Goal: Information Seeking & Learning: Learn about a topic

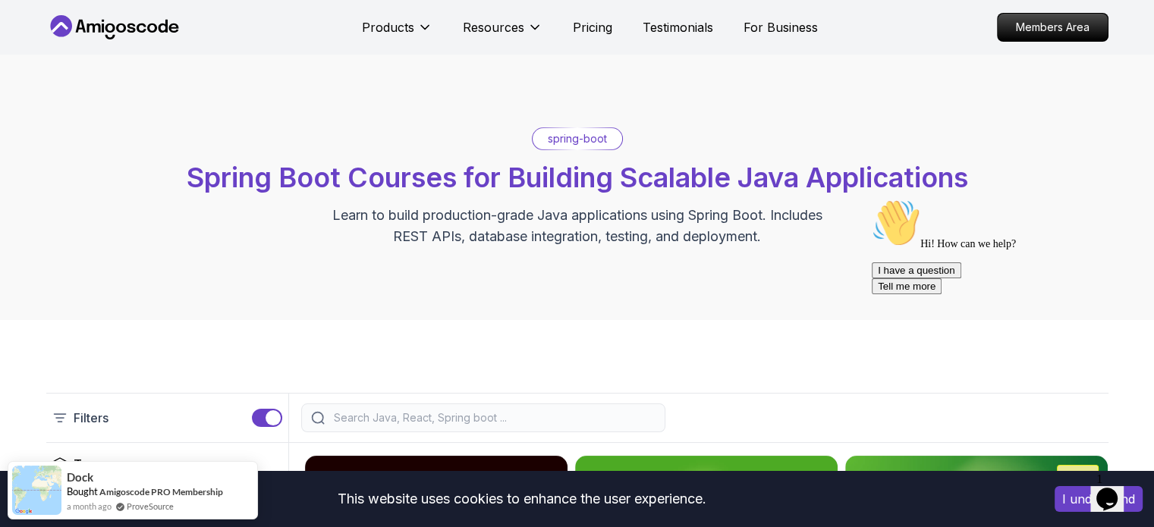
drag, startPoint x: 709, startPoint y: 109, endPoint x: 732, endPoint y: 99, distance: 25.5
drag, startPoint x: 732, startPoint y: 99, endPoint x: 498, endPoint y: 365, distance: 354.9
click at [1110, 489] on icon "$i18n('chat', 'chat_widget')" at bounding box center [1107, 499] width 21 height 23
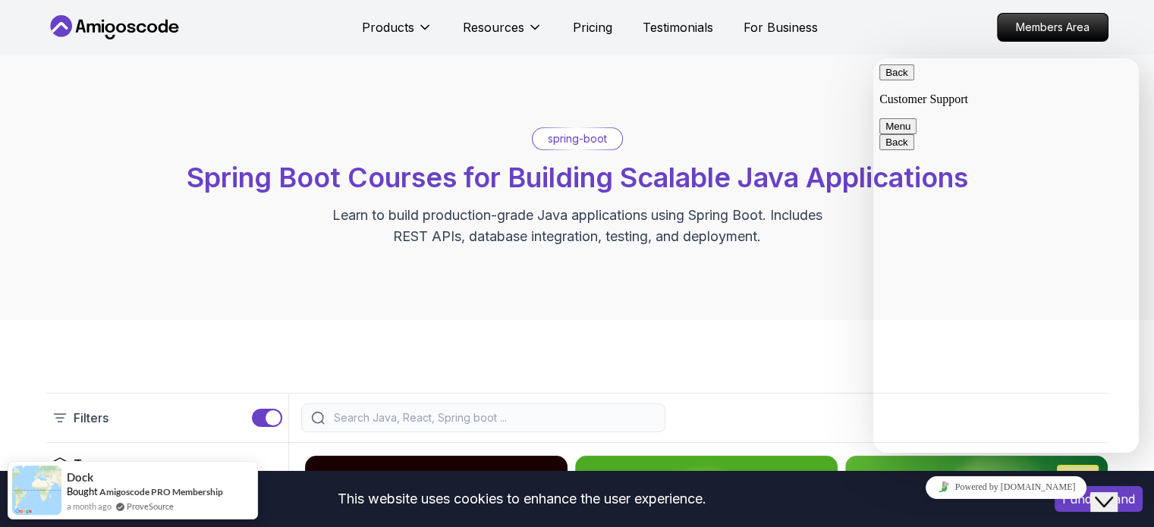
click at [873, 58] on textarea at bounding box center [873, 58] width 0 height 0
drag, startPoint x: 960, startPoint y: 362, endPoint x: 942, endPoint y: 402, distance: 44.2
drag, startPoint x: 942, startPoint y: 402, endPoint x: 944, endPoint y: 323, distance: 79.0
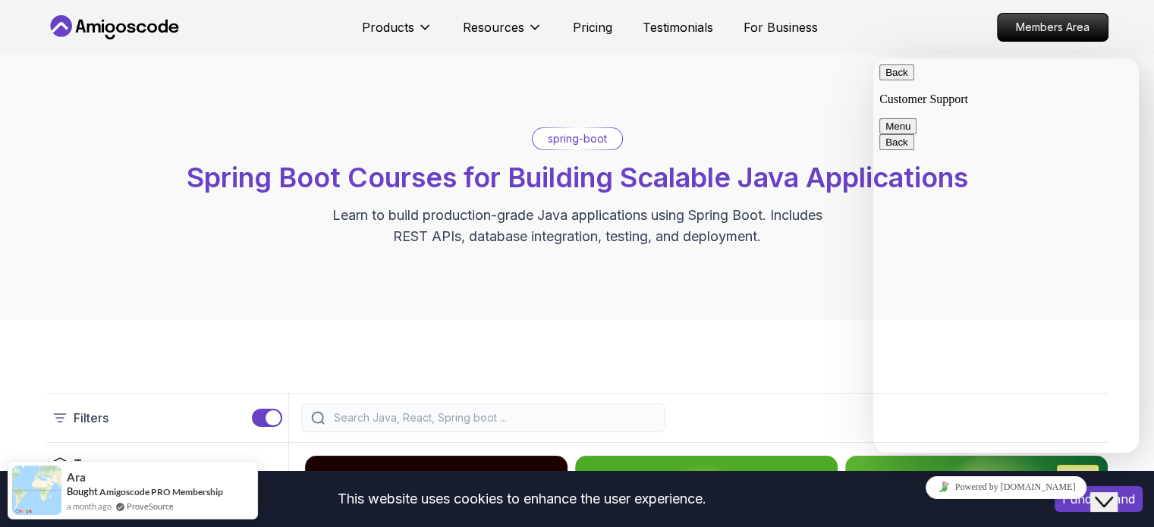
drag, startPoint x: 1048, startPoint y: 365, endPoint x: 1113, endPoint y: 364, distance: 64.5
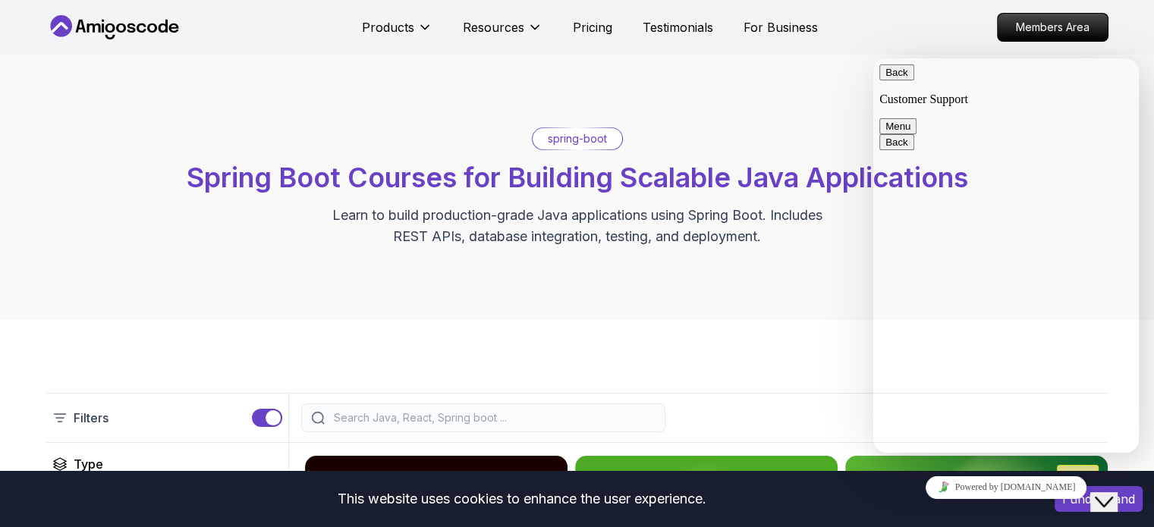
click at [1040, 491] on link "Powered by tawk.to" at bounding box center [1007, 488] width 162 height 23
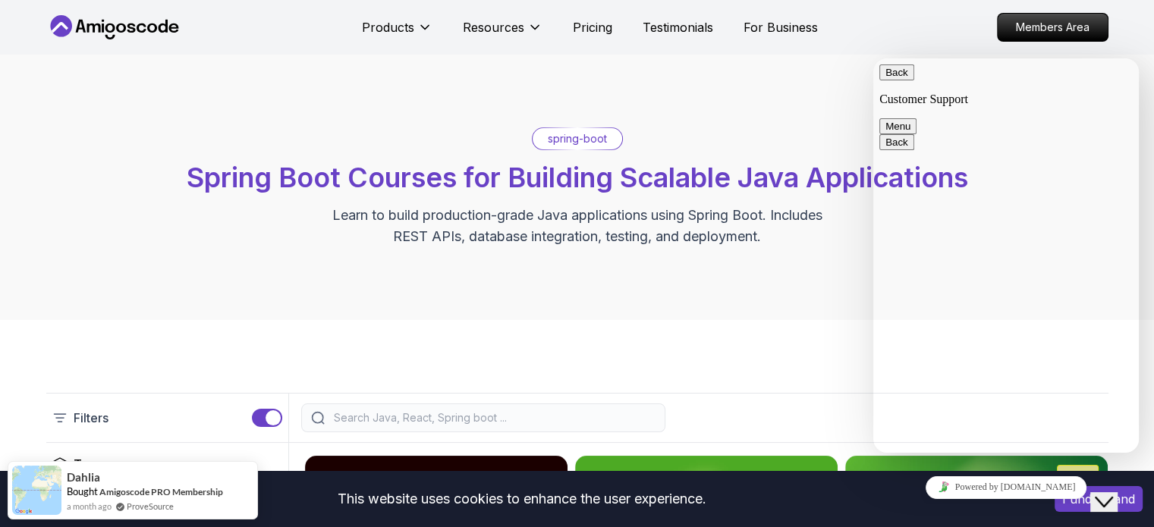
click at [917, 118] on button "Menu" at bounding box center [898, 126] width 37 height 16
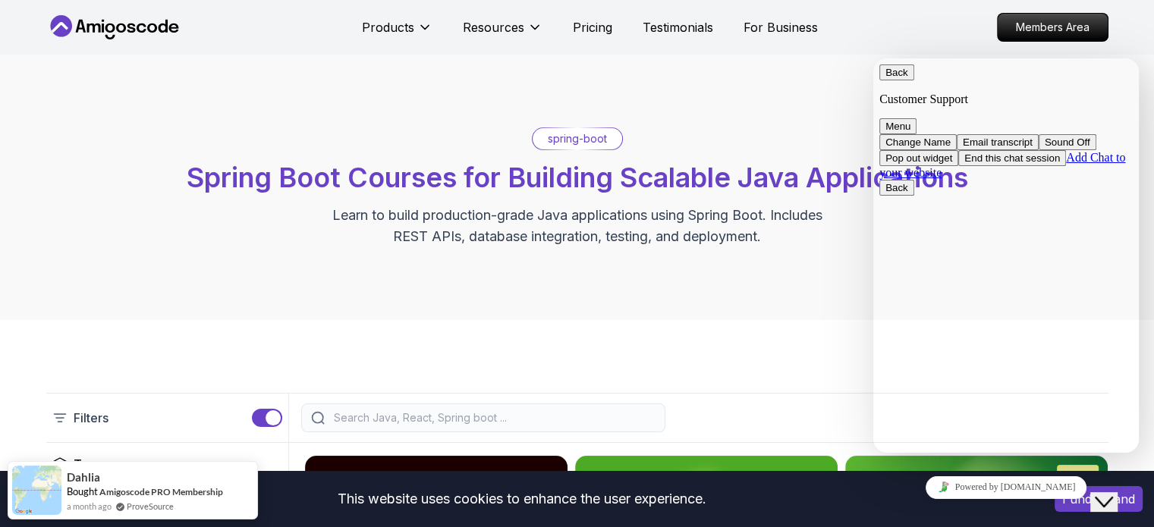
drag, startPoint x: 942, startPoint y: 140, endPoint x: 922, endPoint y: 118, distance: 29.6
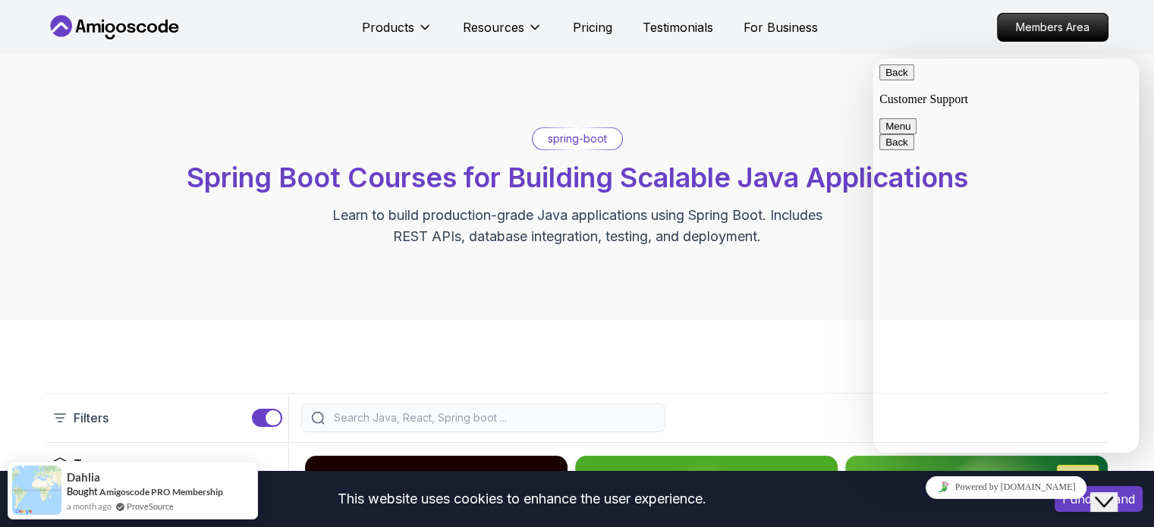
click at [896, 77] on button "Back" at bounding box center [897, 73] width 35 height 16
drag, startPoint x: 952, startPoint y: 284, endPoint x: 965, endPoint y: 184, distance: 101.0
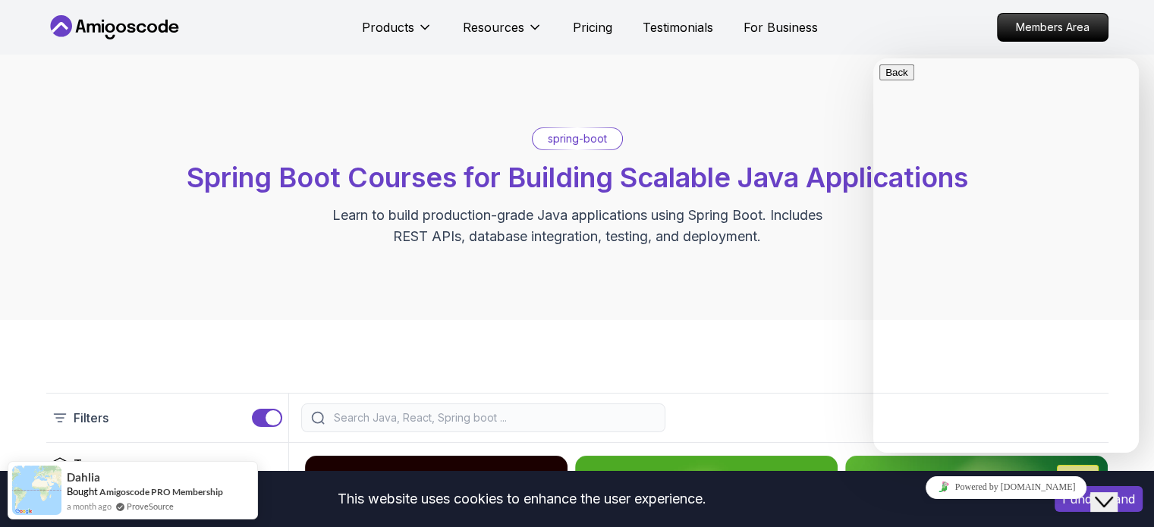
click at [1106, 493] on icon "Close Chat This icon closes the chat window." at bounding box center [1104, 502] width 18 height 18
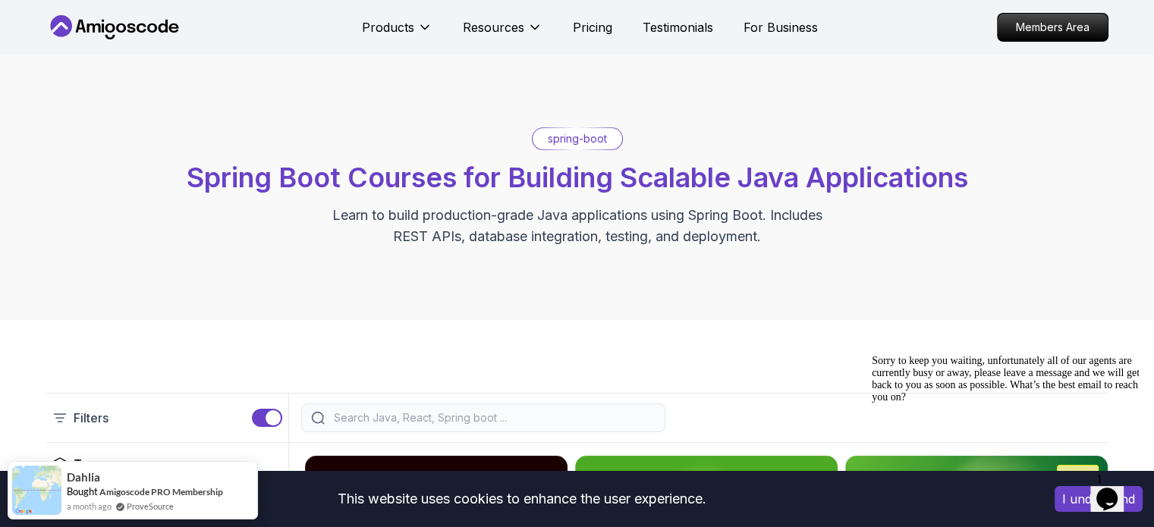
drag, startPoint x: 965, startPoint y: 294, endPoint x: 982, endPoint y: 182, distance: 112.8
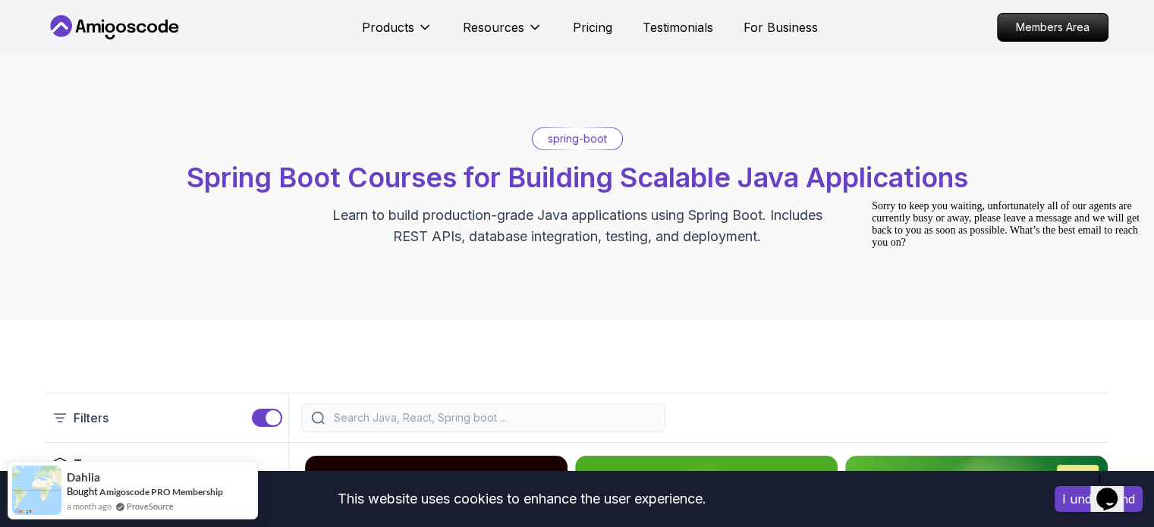
drag, startPoint x: 982, startPoint y: 182, endPoint x: 1030, endPoint y: 179, distance: 47.9
click at [1021, 143] on div "spring-boot Spring Boot Courses for Building Scalable Java Applications Learn t…" at bounding box center [577, 187] width 1062 height 120
click at [1113, 489] on icon "$i18n('chat', 'chat_widget')" at bounding box center [1107, 499] width 21 height 23
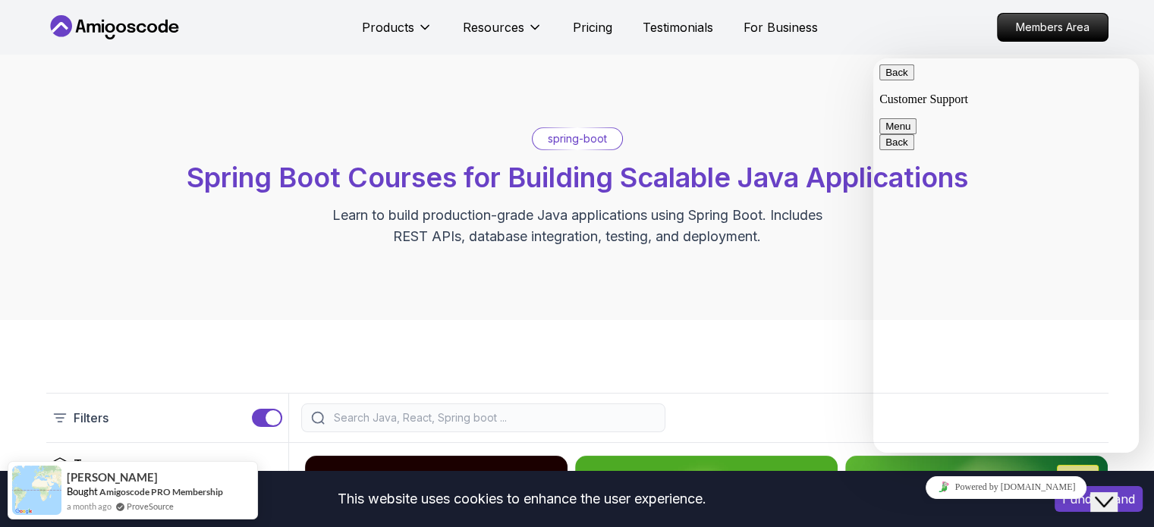
drag, startPoint x: 1028, startPoint y: 336, endPoint x: 1030, endPoint y: 302, distance: 34.2
click at [873, 58] on textarea at bounding box center [873, 58] width 0 height 0
click at [894, 80] on button "Back" at bounding box center [897, 73] width 35 height 16
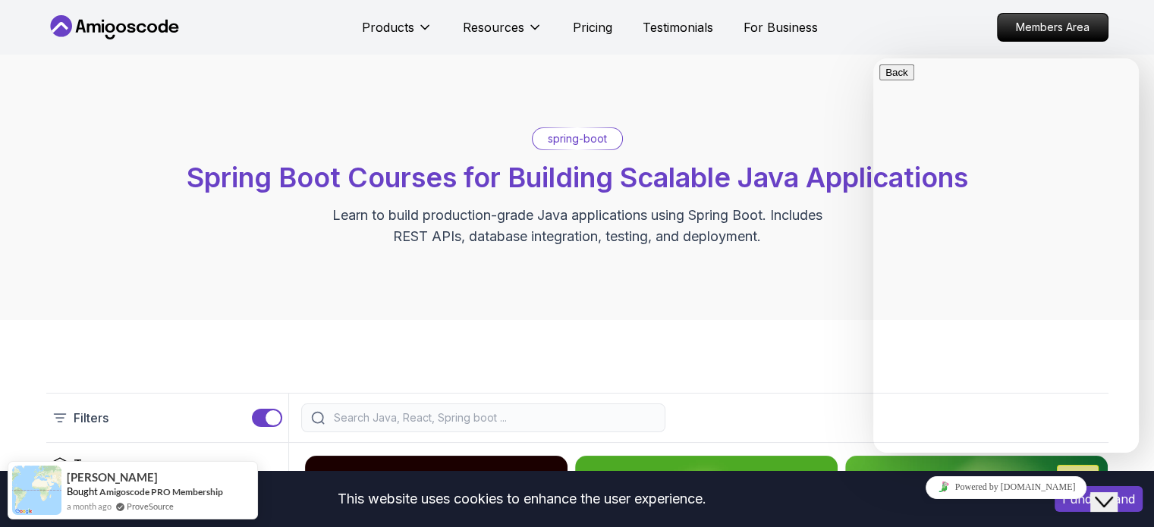
click at [1113, 495] on icon "Close Chat This icon closes the chat window." at bounding box center [1104, 502] width 18 height 18
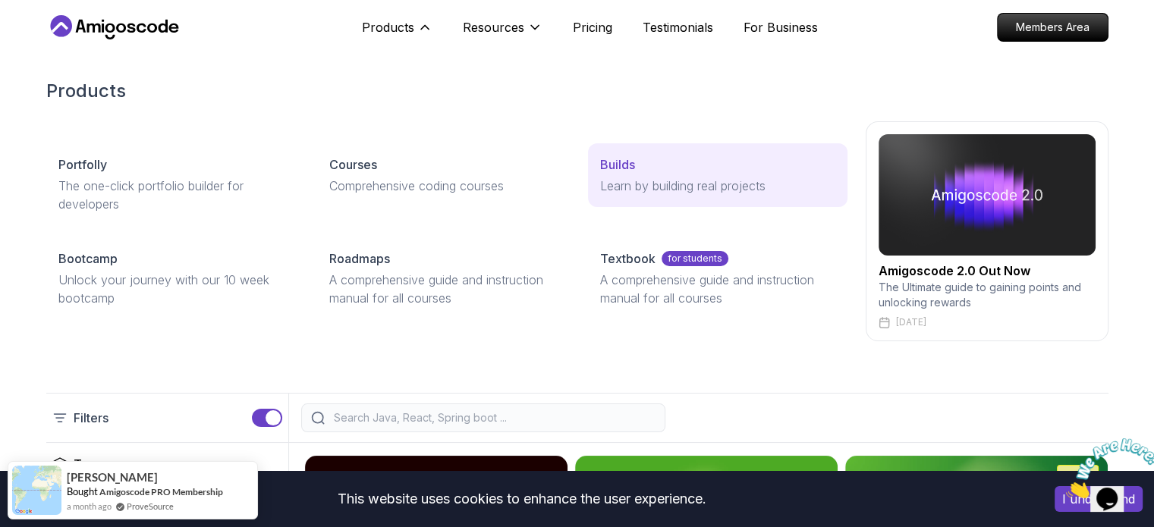
click at [621, 190] on p "Learn by building real projects" at bounding box center [717, 186] width 234 height 18
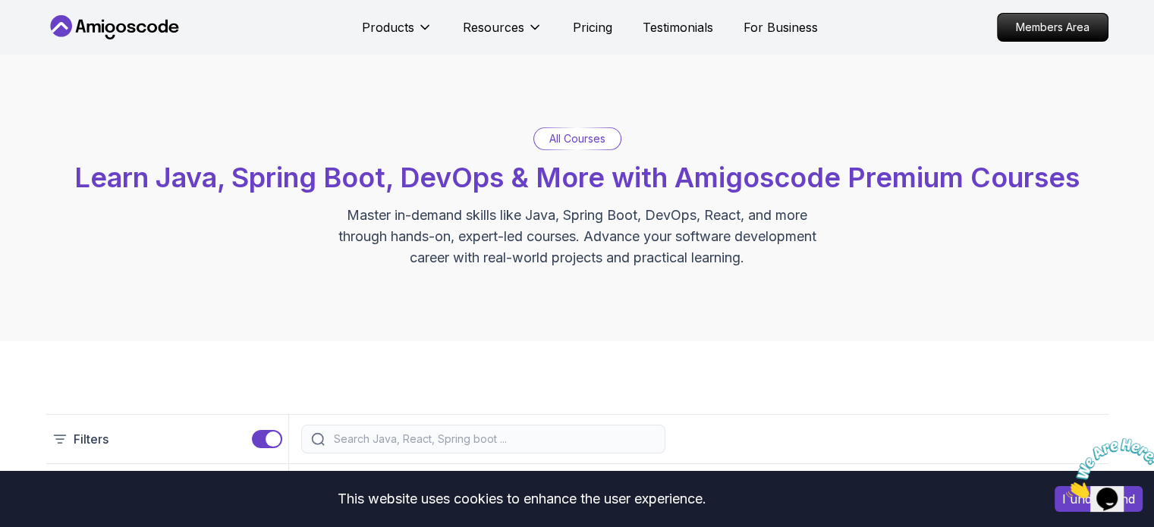
drag, startPoint x: 615, startPoint y: 226, endPoint x: 629, endPoint y: 63, distance: 163.8
drag, startPoint x: 629, startPoint y: 63, endPoint x: 471, endPoint y: 265, distance: 256.7
click at [471, 265] on p "Master in-demand skills like Java, Spring Boot, DevOps, React, and more through…" at bounding box center [578, 237] width 510 height 64
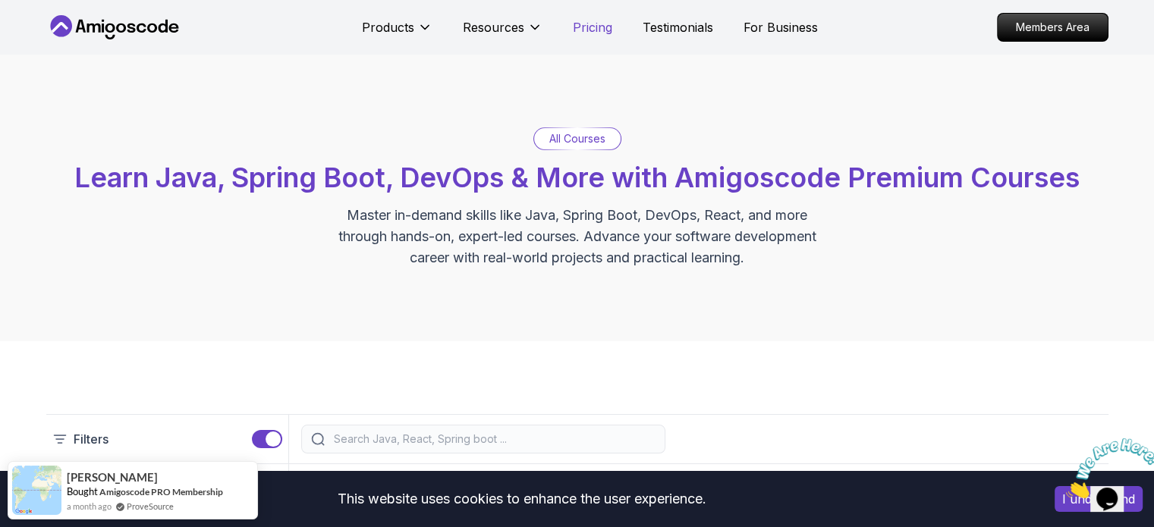
drag, startPoint x: 973, startPoint y: 39, endPoint x: 609, endPoint y: 30, distance: 364.4
click at [609, 30] on p "Pricing" at bounding box center [592, 27] width 39 height 18
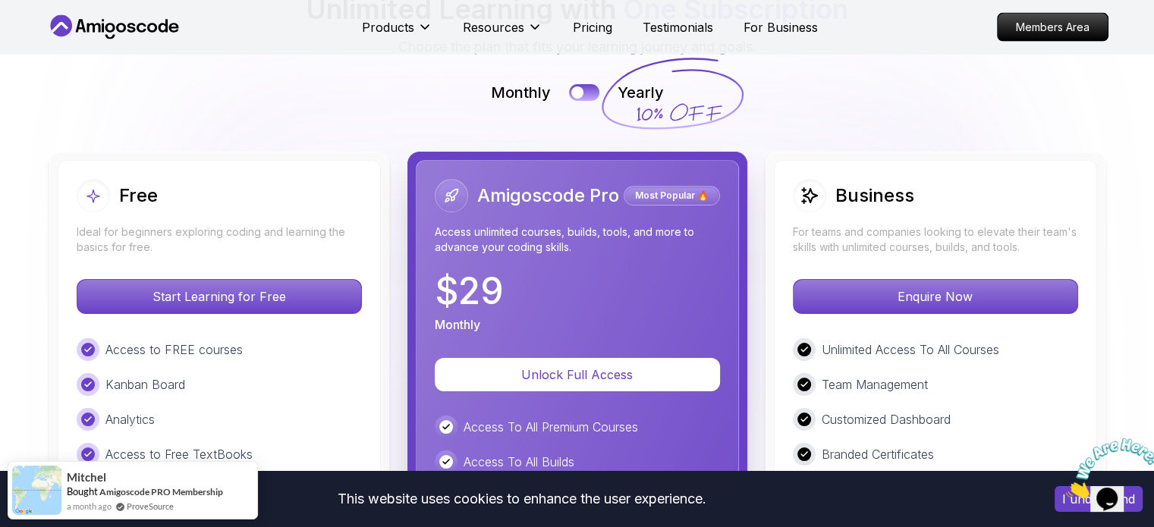
scroll to position [3494, 0]
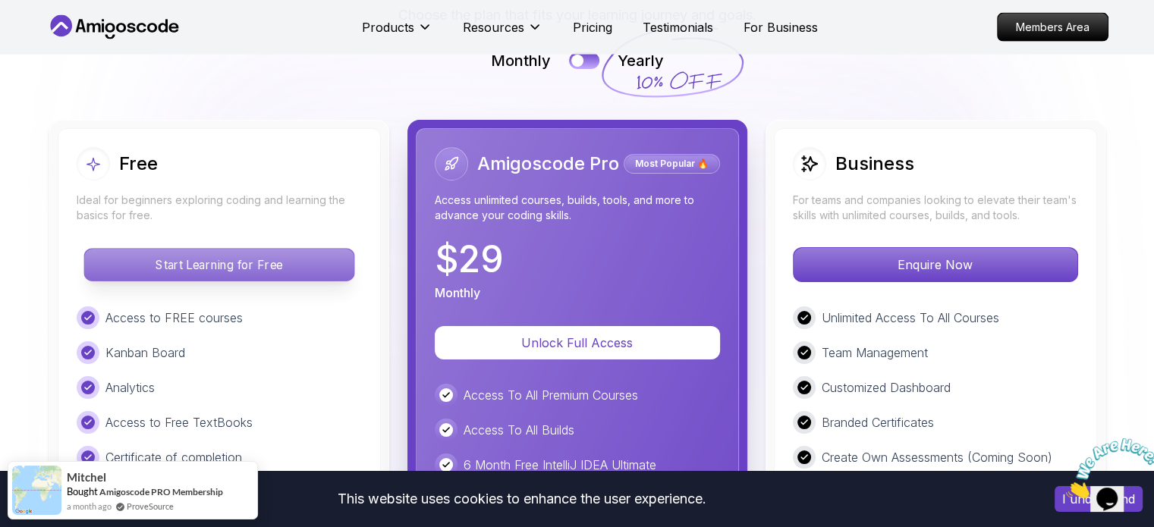
click at [249, 249] on p "Start Learning for Free" at bounding box center [218, 265] width 269 height 32
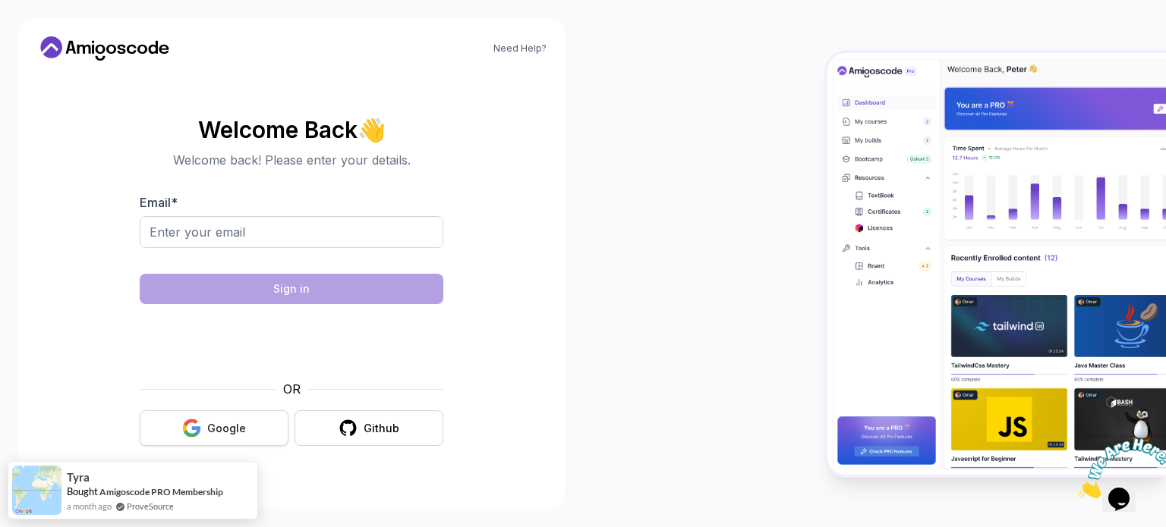
click at [219, 426] on div "Google" at bounding box center [226, 428] width 39 height 15
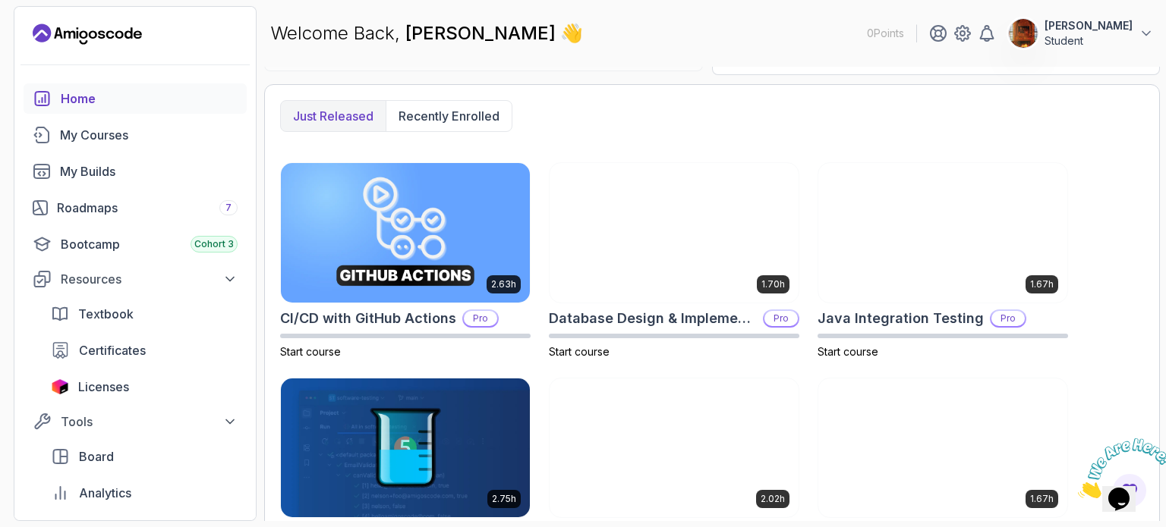
scroll to position [373, 0]
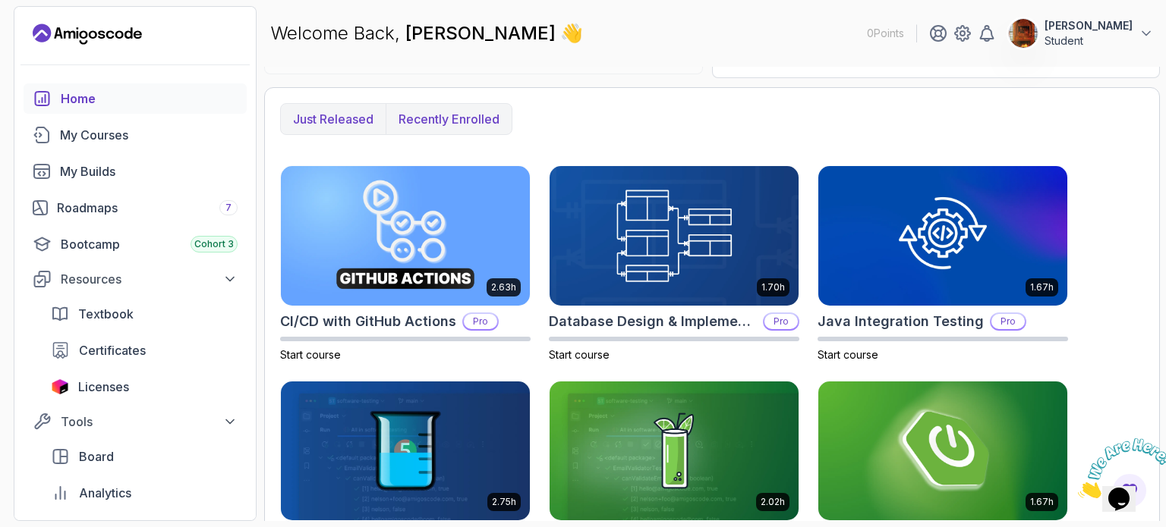
click at [449, 128] on button "Recently enrolled" at bounding box center [449, 119] width 126 height 30
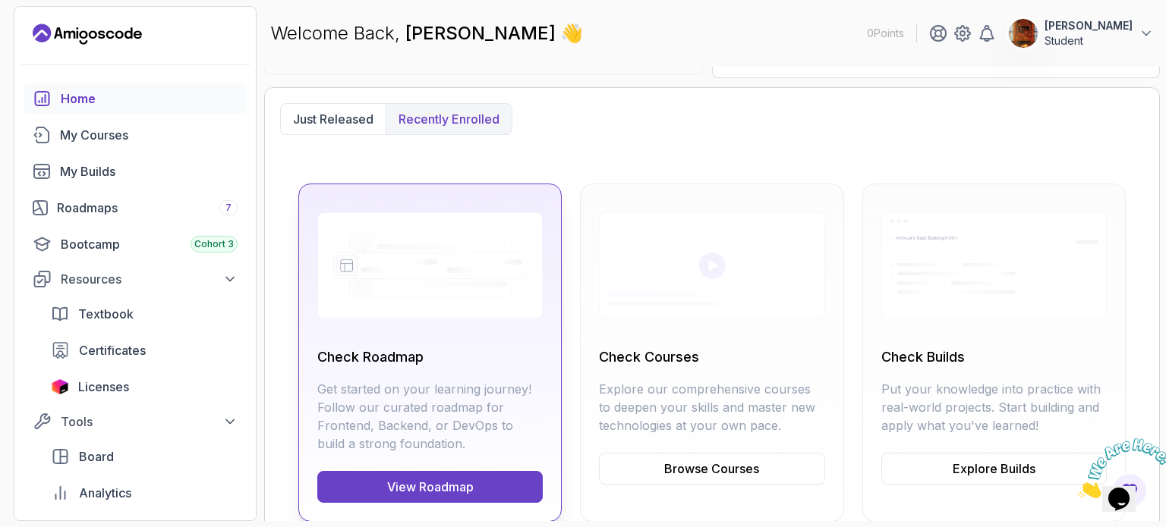
click at [460, 475] on link "View Roadmap" at bounding box center [429, 487] width 225 height 32
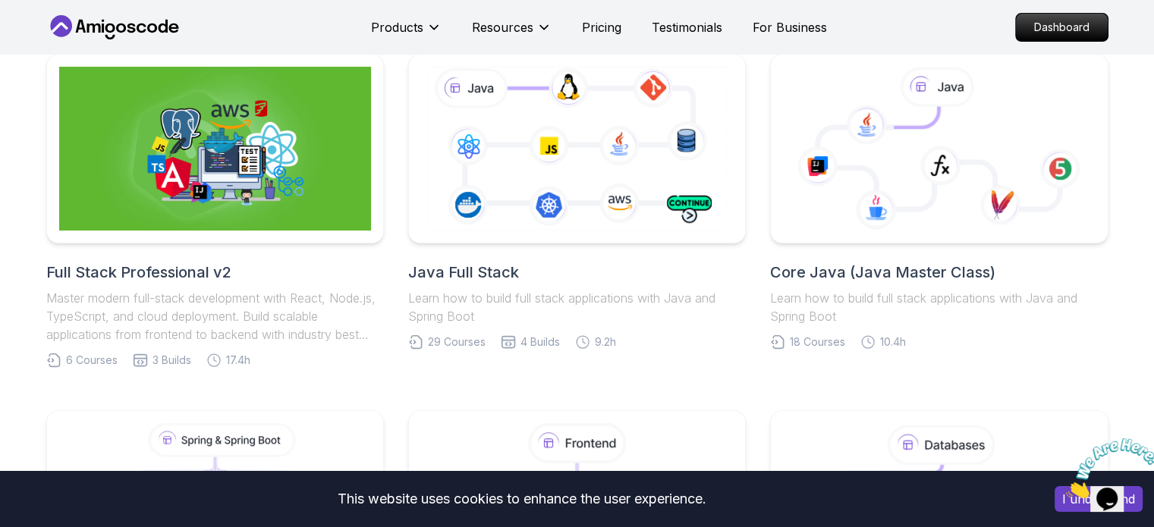
scroll to position [376, 0]
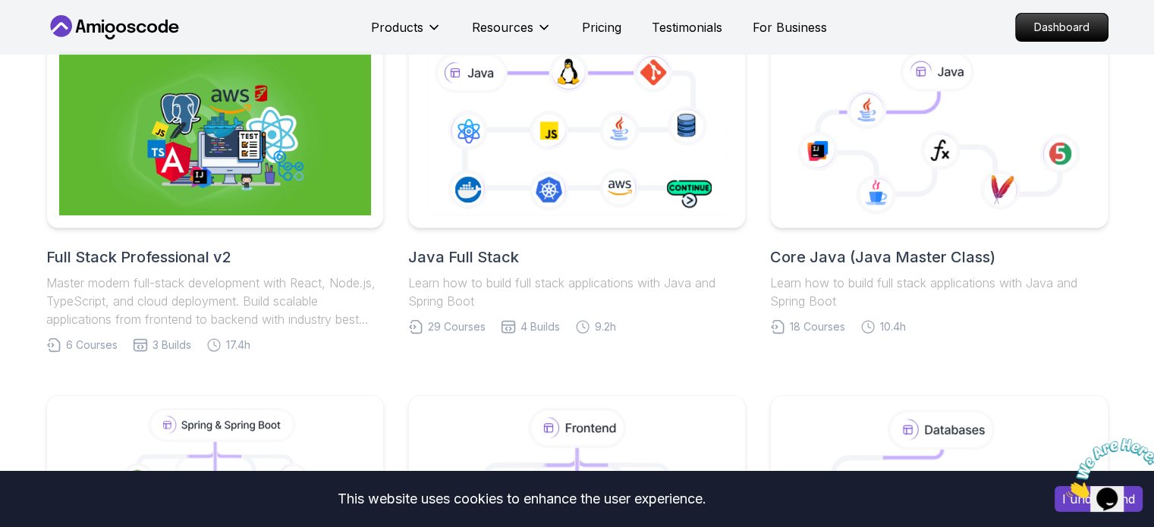
click at [839, 260] on h2 "Core Java (Java Master Class)" at bounding box center [939, 257] width 338 height 21
click at [855, 169] on icon at bounding box center [940, 134] width 328 height 172
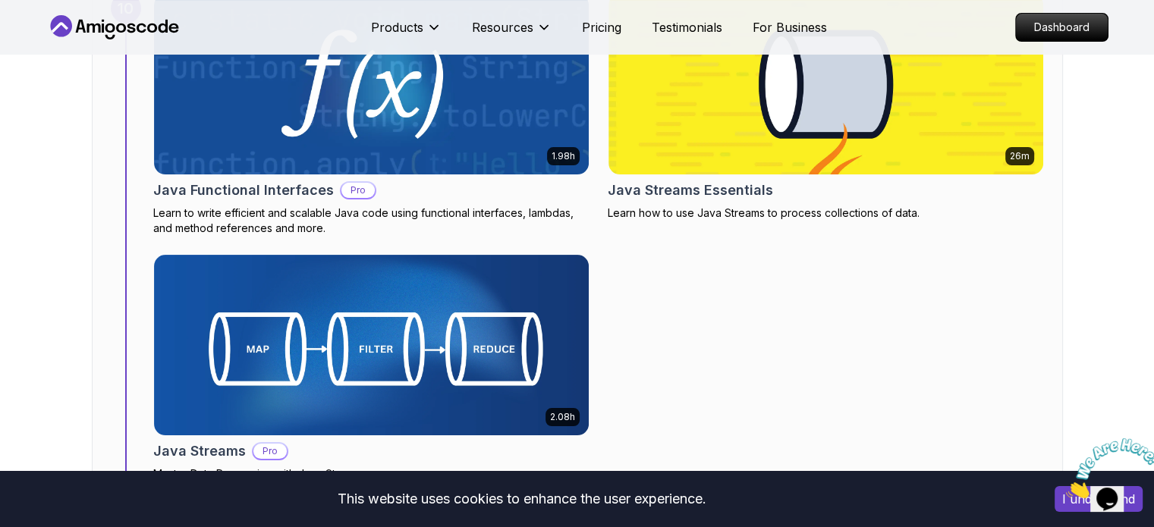
scroll to position [5991, 0]
